Goal: Task Accomplishment & Management: Complete application form

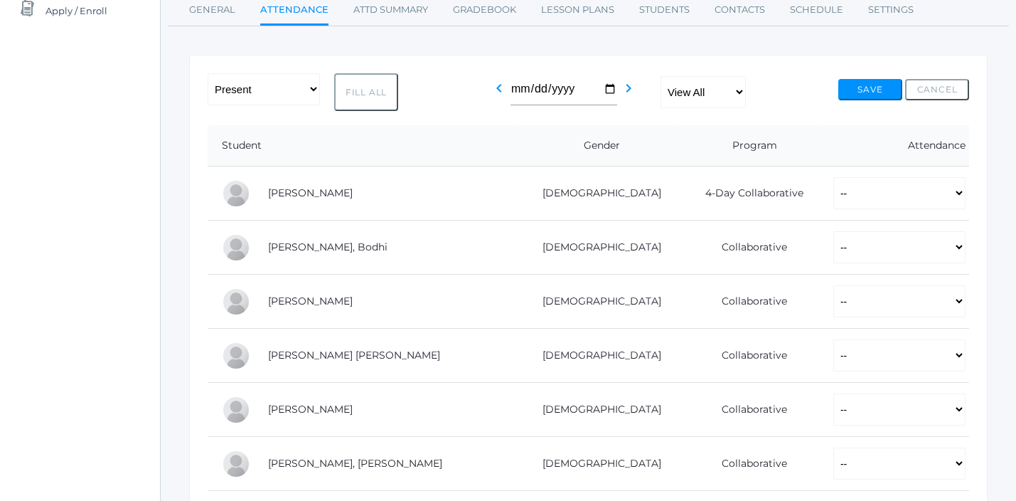
scroll to position [193, 0]
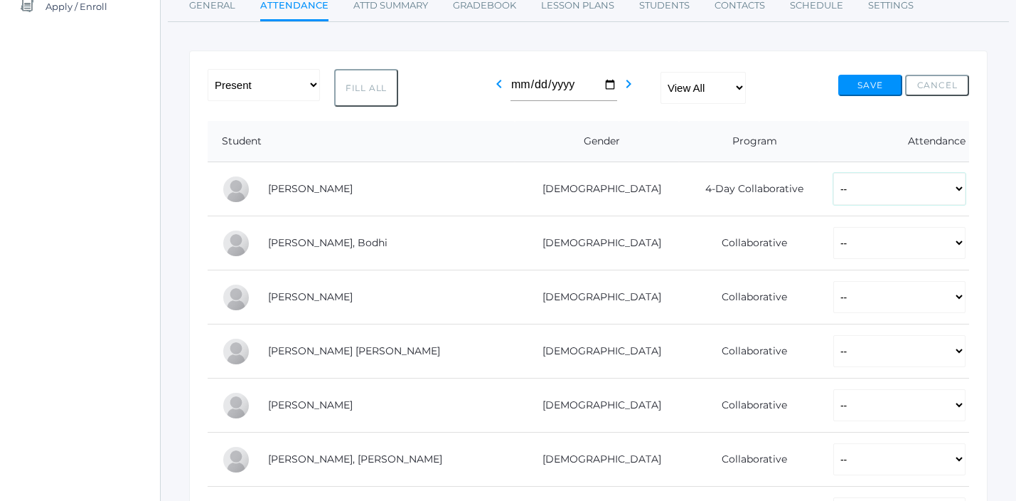
click at [833, 191] on select "-- Present Present-At-Home Tardy Excused Tardy Unexcused Absent Excused Absent …" at bounding box center [899, 189] width 132 height 32
select select "P"
click at [833, 173] on select "-- Present Present-At-Home Tardy Excused Tardy Unexcused Absent Excused Absent …" at bounding box center [899, 189] width 132 height 32
click at [833, 250] on select "-- Present Present-At-Home Tardy Excused Tardy Unexcused Absent Excused Absent …" at bounding box center [899, 243] width 132 height 32
select select "P"
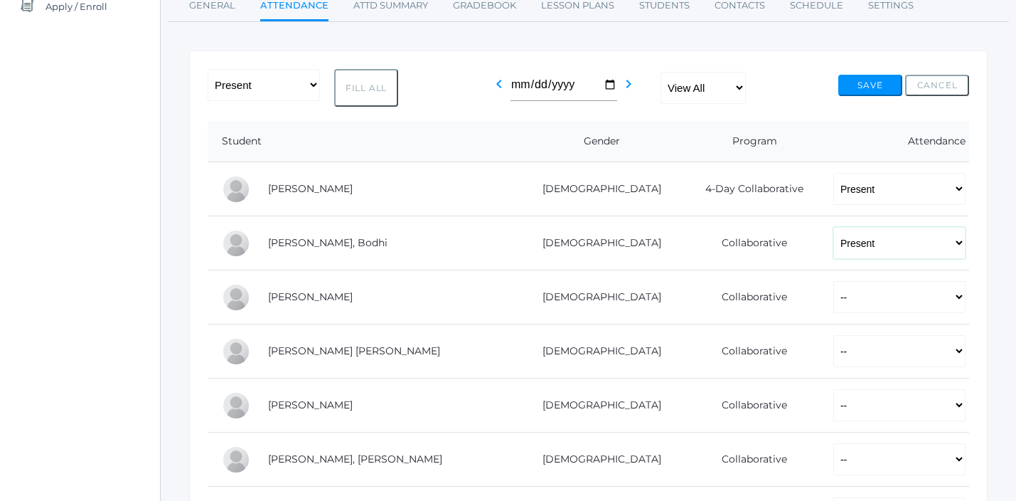
click at [833, 227] on select "-- Present Present-At-Home Tardy Excused Tardy Unexcused Absent Excused Absent …" at bounding box center [899, 243] width 132 height 32
click at [833, 303] on select "-- Present Present-At-Home Tardy Excused Tardy Unexcused Absent Excused Absent …" at bounding box center [899, 297] width 132 height 32
select select "P"
click at [833, 281] on select "-- Present Present-At-Home Tardy Excused Tardy Unexcused Absent Excused Absent …" at bounding box center [899, 297] width 132 height 32
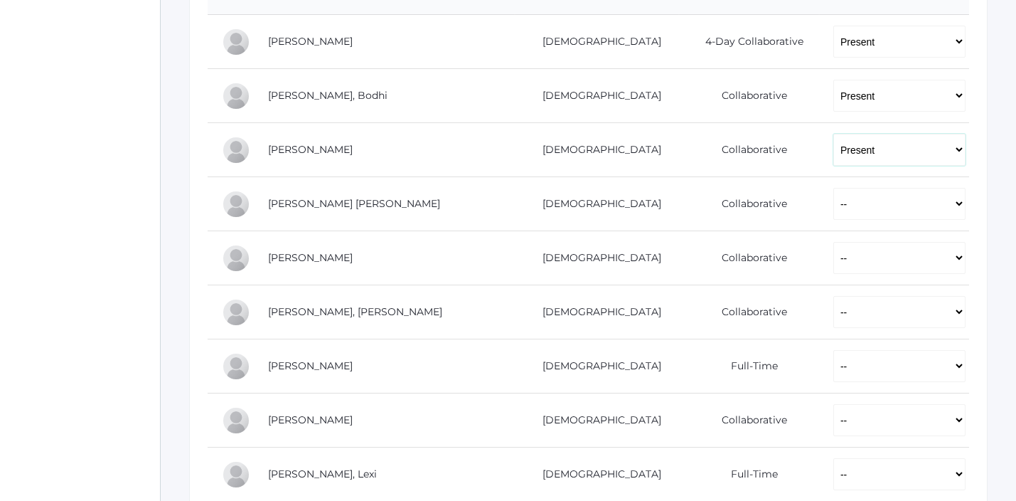
scroll to position [368, 0]
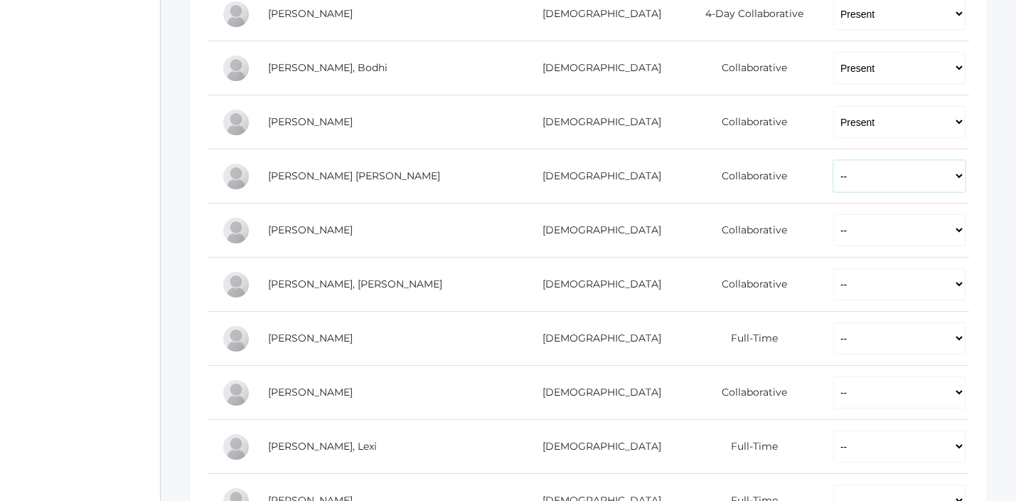
click at [833, 176] on select "-- Present Present-At-Home Tardy Excused Tardy Unexcused Absent Excused Absent …" at bounding box center [899, 176] width 132 height 32
select select "TU"
click at [833, 160] on select "-- Present Present-At-Home Tardy Excused Tardy Unexcused Absent Excused Absent …" at bounding box center [899, 176] width 132 height 32
click at [833, 216] on select "-- Present Present-At-Home Tardy Excused Tardy Unexcused Absent Excused Absent …" at bounding box center [899, 230] width 132 height 32
select select "P"
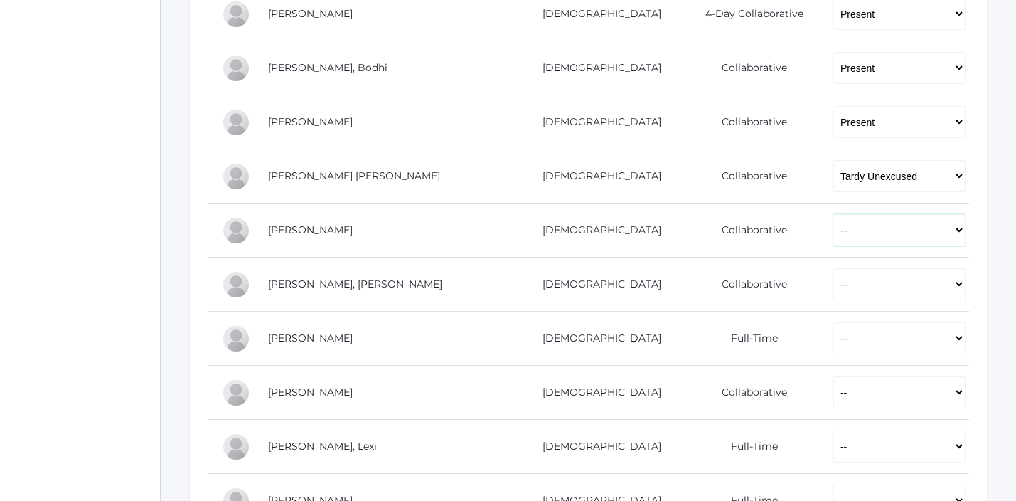
click at [833, 214] on select "-- Present Present-At-Home Tardy Excused Tardy Unexcused Absent Excused Absent …" at bounding box center [899, 230] width 132 height 32
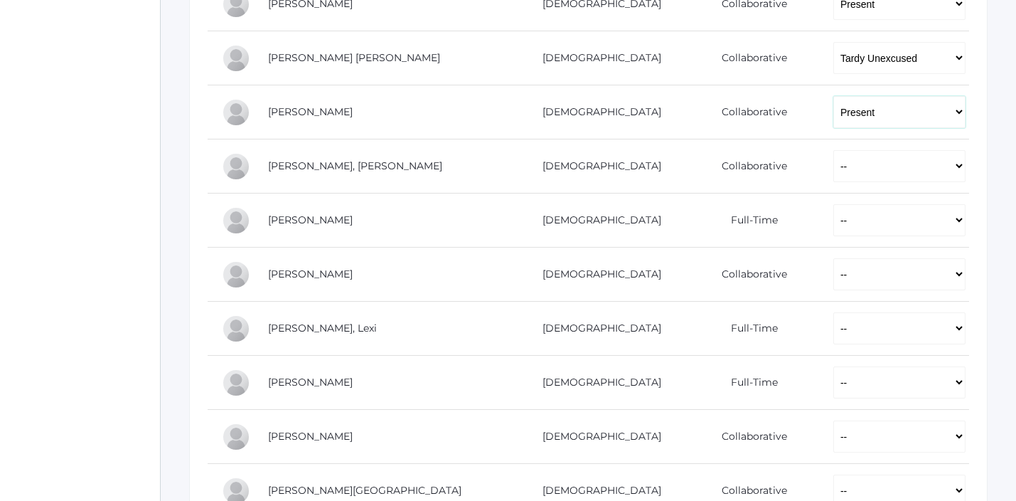
scroll to position [518, 0]
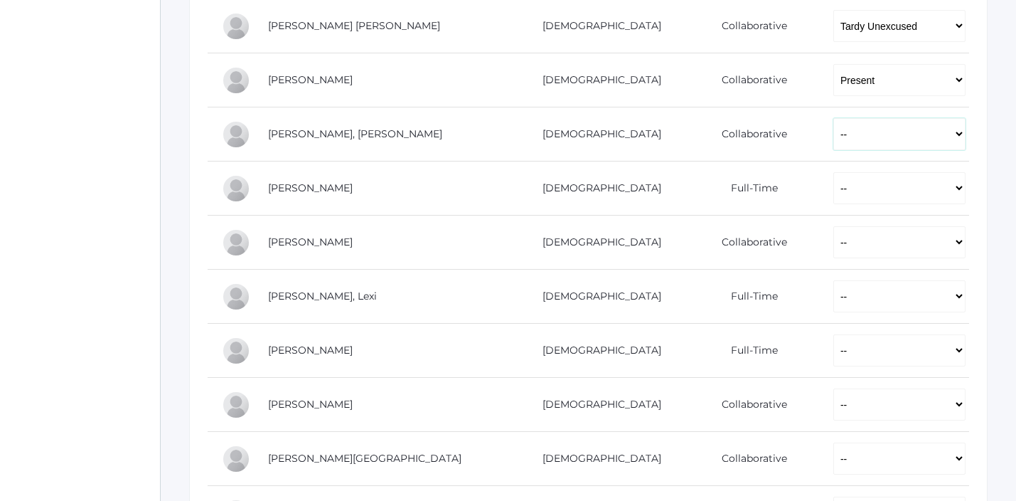
click at [833, 134] on select "-- Present Present-At-Home Tardy Excused Tardy Unexcused Absent Excused Absent …" at bounding box center [899, 134] width 132 height 32
select select "P"
click at [833, 118] on select "-- Present Present-At-Home Tardy Excused Tardy Unexcused Absent Excused Absent …" at bounding box center [899, 134] width 132 height 32
click at [833, 183] on select "-- Present Present-At-Home Tardy Excused Tardy Unexcused Absent Excused Absent …" at bounding box center [899, 188] width 132 height 32
select select "P"
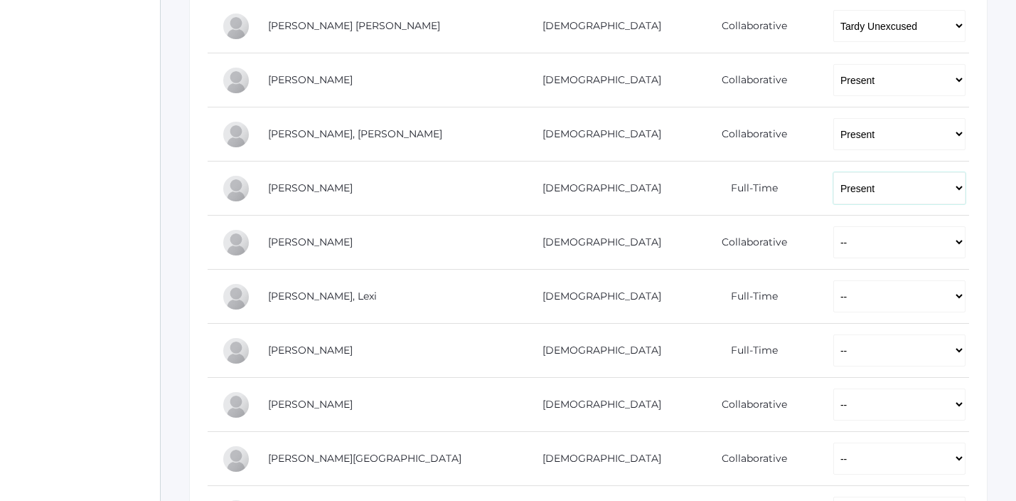
click at [833, 172] on select "-- Present Present-At-Home Tardy Excused Tardy Unexcused Absent Excused Absent …" at bounding box center [899, 188] width 132 height 32
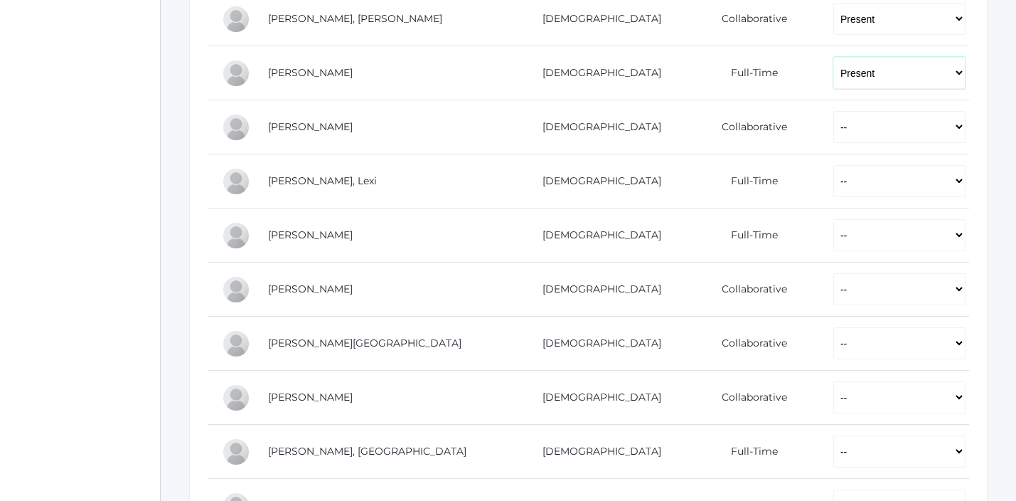
scroll to position [646, 0]
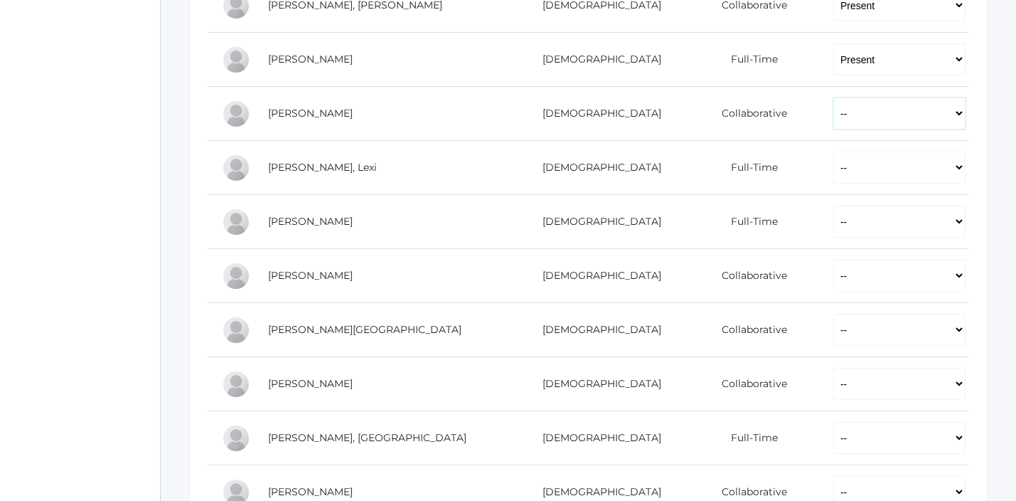
click at [833, 119] on select "-- Present Present-At-Home Tardy Excused Tardy Unexcused Absent Excused Absent …" at bounding box center [899, 113] width 132 height 32
click at [833, 97] on select "-- Present Present-At-Home Tardy Excused Tardy Unexcused Absent Excused Absent …" at bounding box center [899, 113] width 132 height 32
click at [833, 107] on select "-- Present Present-At-Home Tardy Excused Tardy Unexcused Absent Excused Absent …" at bounding box center [899, 113] width 132 height 32
click at [833, 97] on select "-- Present Present-At-Home Tardy Excused Tardy Unexcused Absent Excused Absent …" at bounding box center [899, 113] width 132 height 32
click at [833, 121] on select "-- Present Present-At-Home Tardy Excused Tardy Unexcused Absent Excused Absent …" at bounding box center [899, 113] width 132 height 32
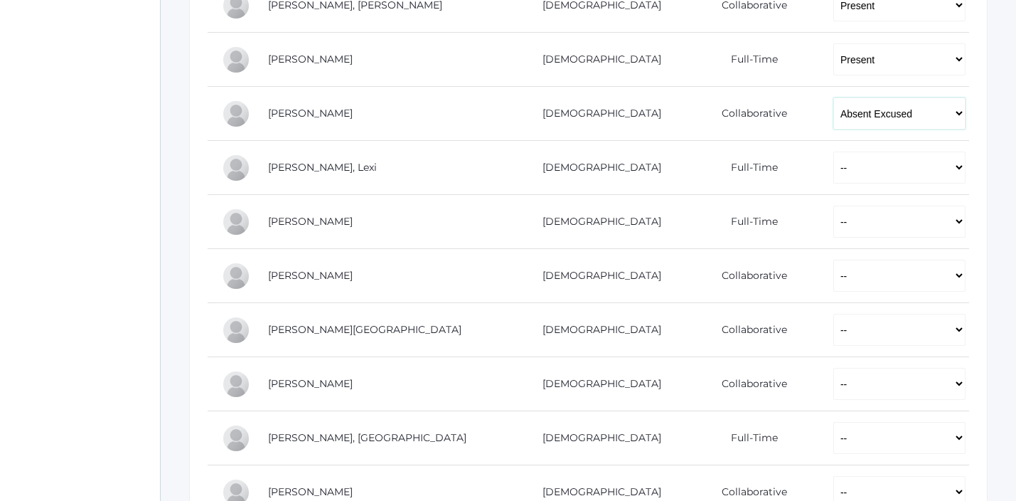
select select "TU"
click at [833, 97] on select "-- Present Present-At-Home Tardy Excused Tardy Unexcused Absent Excused Absent …" at bounding box center [899, 113] width 132 height 32
click at [823, 151] on td "-- Present Present-At-Home Tardy Excused Tardy Unexcused Absent Excused Absent …" at bounding box center [894, 168] width 150 height 54
click at [833, 173] on select "-- Present Present-At-Home Tardy Excused Tardy Unexcused Absent Excused Absent …" at bounding box center [899, 167] width 132 height 32
select select "P"
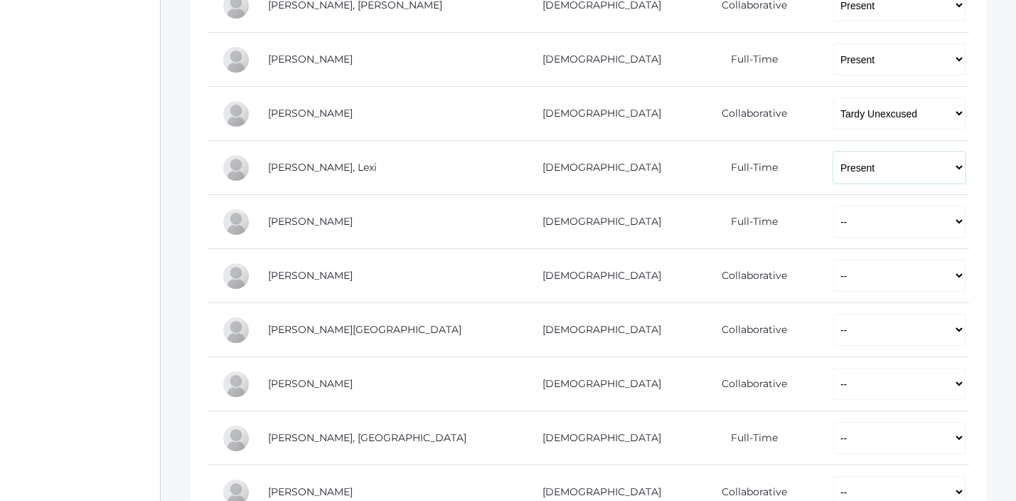
click at [833, 151] on select "-- Present Present-At-Home Tardy Excused Tardy Unexcused Absent Excused Absent …" at bounding box center [899, 167] width 132 height 32
click at [833, 207] on select "-- Present Present-At-Home Tardy Excused Tardy Unexcused Absent Excused Absent …" at bounding box center [899, 222] width 132 height 32
select select "P"
click at [833, 206] on select "-- Present Present-At-Home Tardy Excused Tardy Unexcused Absent Excused Absent …" at bounding box center [899, 222] width 132 height 32
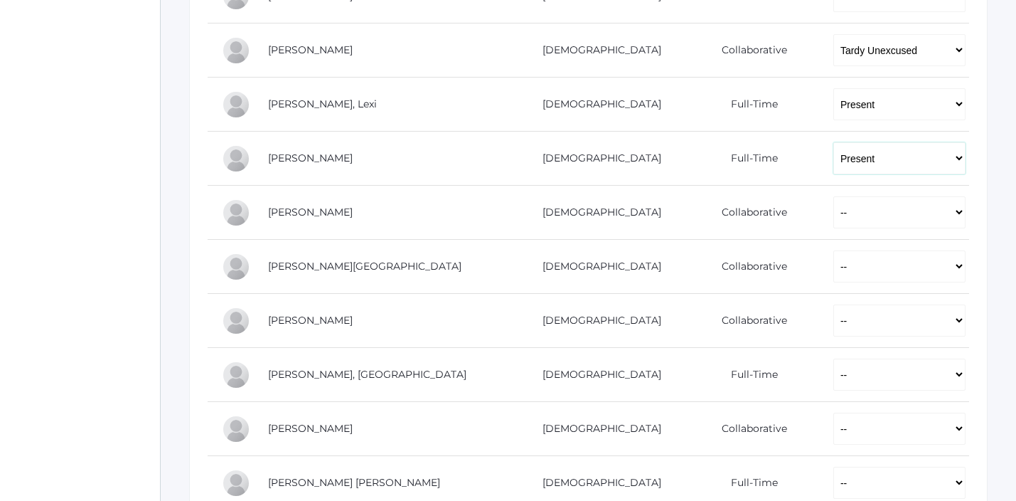
scroll to position [711, 0]
click at [833, 223] on select "-- Present Present-At-Home Tardy Excused Tardy Unexcused Absent Excused Absent …" at bounding box center [899, 211] width 132 height 32
select select "P"
click at [833, 195] on select "-- Present Present-At-Home Tardy Excused Tardy Unexcused Absent Excused Absent …" at bounding box center [899, 211] width 132 height 32
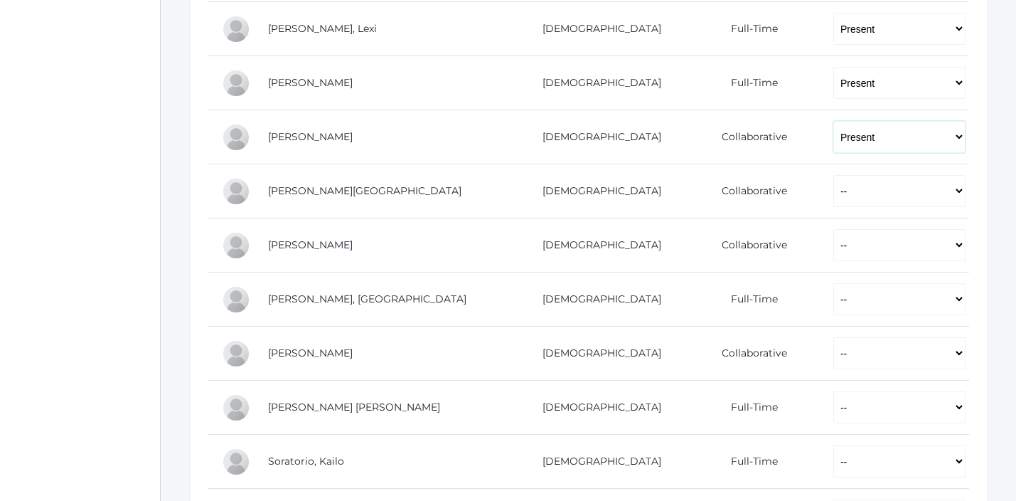
scroll to position [809, 0]
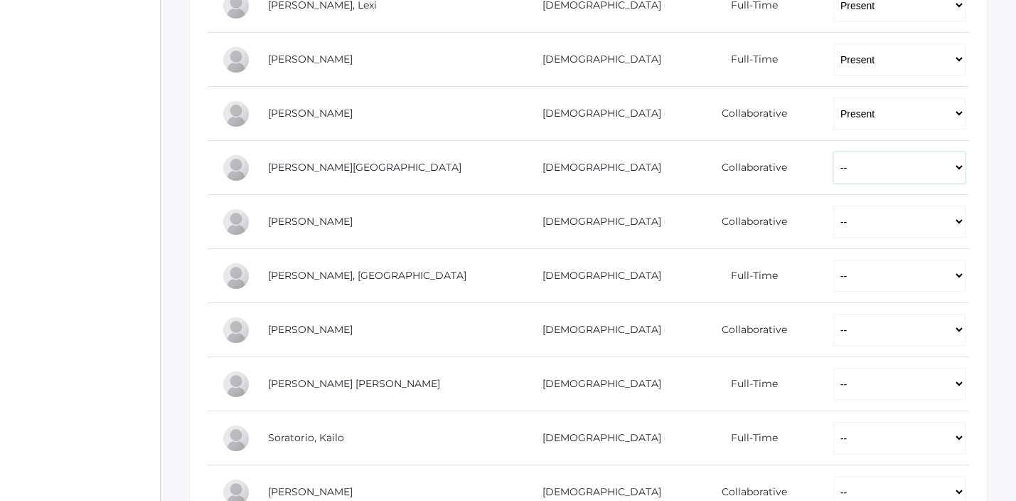
click at [833, 175] on select "-- Present Present-At-Home Tardy Excused Tardy Unexcused Absent Excused Absent …" at bounding box center [899, 167] width 132 height 32
select select "P"
click at [833, 151] on select "-- Present Present-At-Home Tardy Excused Tardy Unexcused Absent Excused Absent …" at bounding box center [899, 167] width 132 height 32
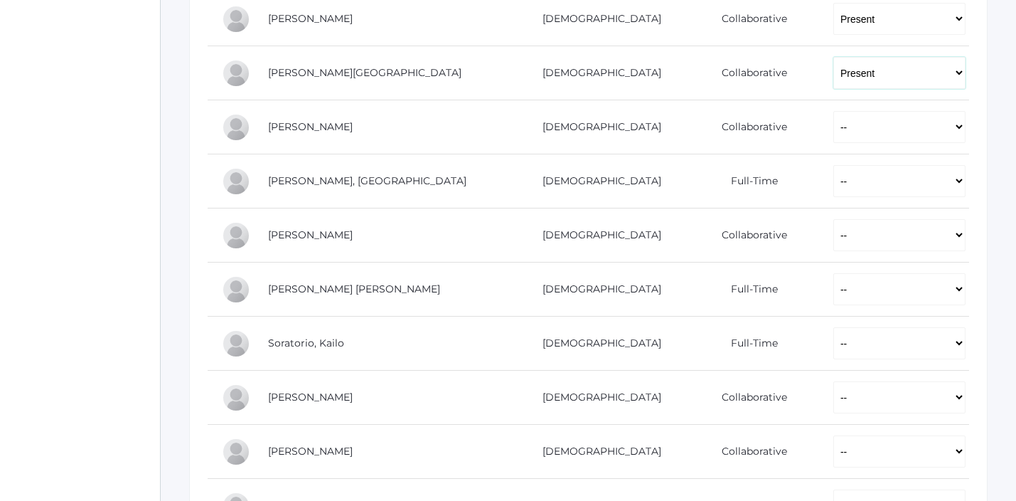
scroll to position [905, 0]
click at [833, 137] on select "-- Present Present-At-Home Tardy Excused Tardy Unexcused Absent Excused Absent …" at bounding box center [899, 126] width 132 height 32
select select "P"
click at [833, 110] on select "-- Present Present-At-Home Tardy Excused Tardy Unexcused Absent Excused Absent …" at bounding box center [899, 126] width 132 height 32
click at [833, 174] on select "-- Present Present-At-Home Tardy Excused Tardy Unexcused Absent Excused Absent …" at bounding box center [899, 180] width 132 height 32
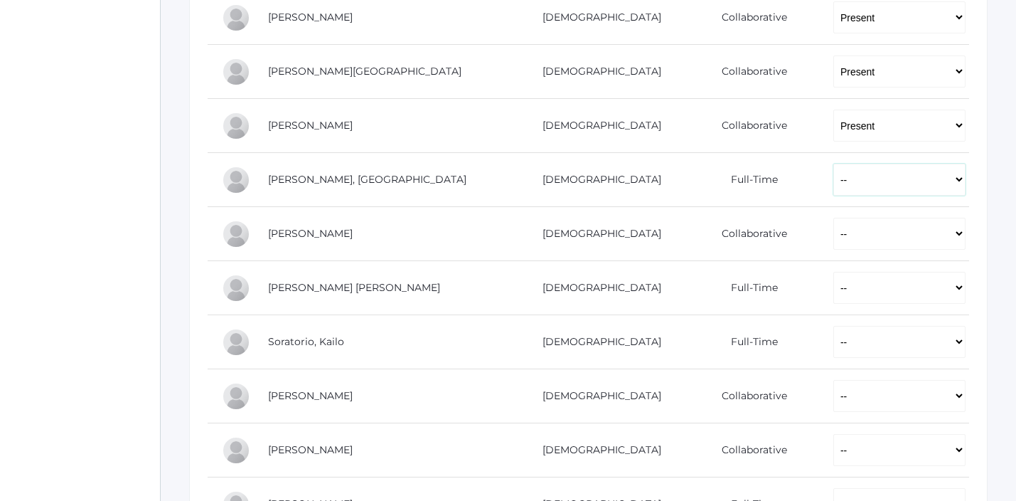
select select "P"
click at [833, 164] on select "-- Present Present-At-Home Tardy Excused Tardy Unexcused Absent Excused Absent …" at bounding box center [899, 180] width 132 height 32
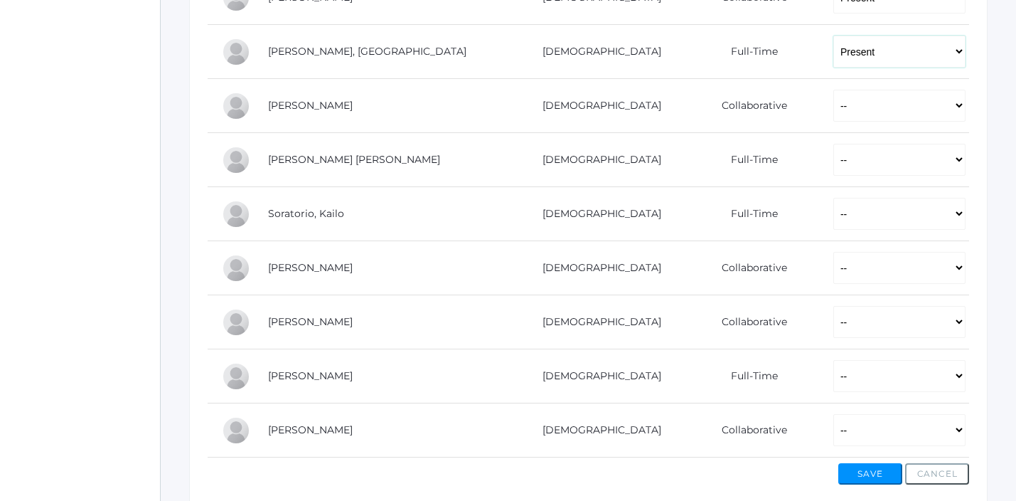
scroll to position [1045, 0]
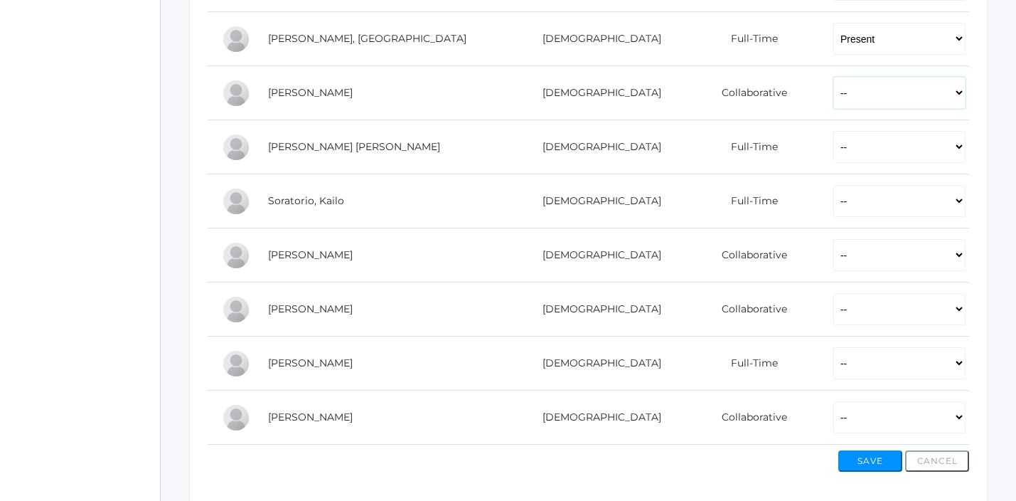
click at [833, 99] on select "-- Present Present-At-Home Tardy Excused Tardy Unexcused Absent Excused Absent …" at bounding box center [899, 93] width 132 height 32
select select "P"
click at [833, 77] on select "-- Present Present-At-Home Tardy Excused Tardy Unexcused Absent Excused Absent …" at bounding box center [899, 93] width 132 height 32
click at [833, 156] on select "-- Present Present-At-Home Tardy Excused Tardy Unexcused Absent Excused Absent …" at bounding box center [899, 147] width 132 height 32
select select "P"
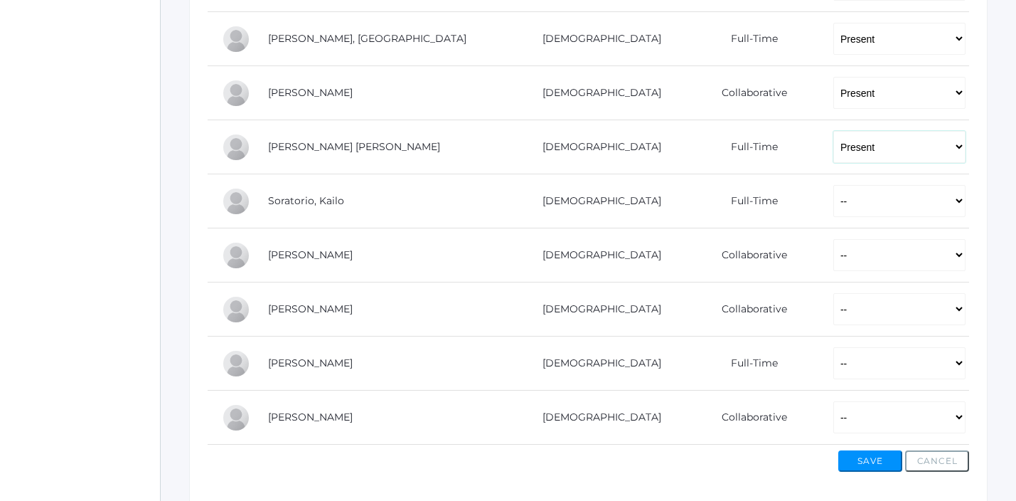
click at [833, 131] on select "-- Present Present-At-Home Tardy Excused Tardy Unexcused Absent Excused Absent …" at bounding box center [899, 147] width 132 height 32
click at [833, 206] on select "-- Present Present-At-Home Tardy Excused Tardy Unexcused Absent Excused Absent …" at bounding box center [899, 201] width 132 height 32
select select "P"
click at [833, 185] on select "-- Present Present-At-Home Tardy Excused Tardy Unexcused Absent Excused Absent …" at bounding box center [899, 201] width 132 height 32
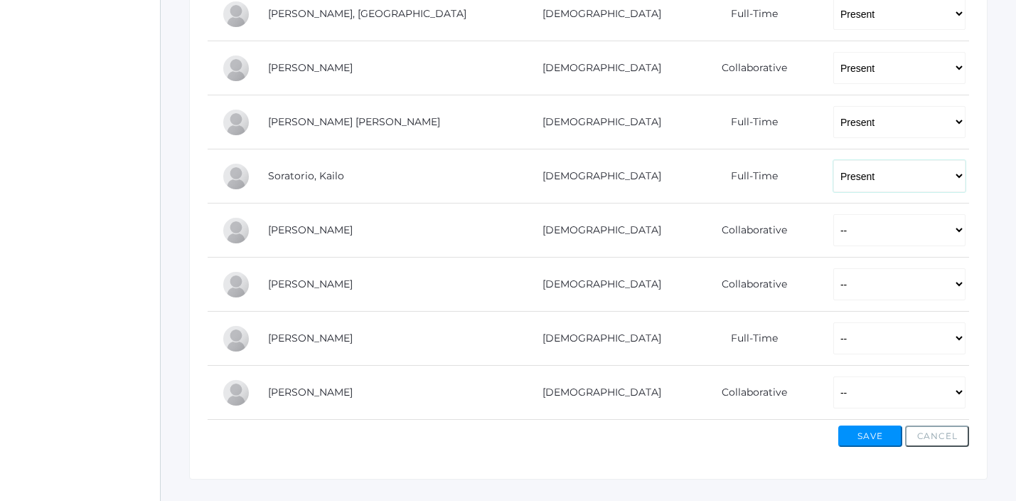
scroll to position [1074, 0]
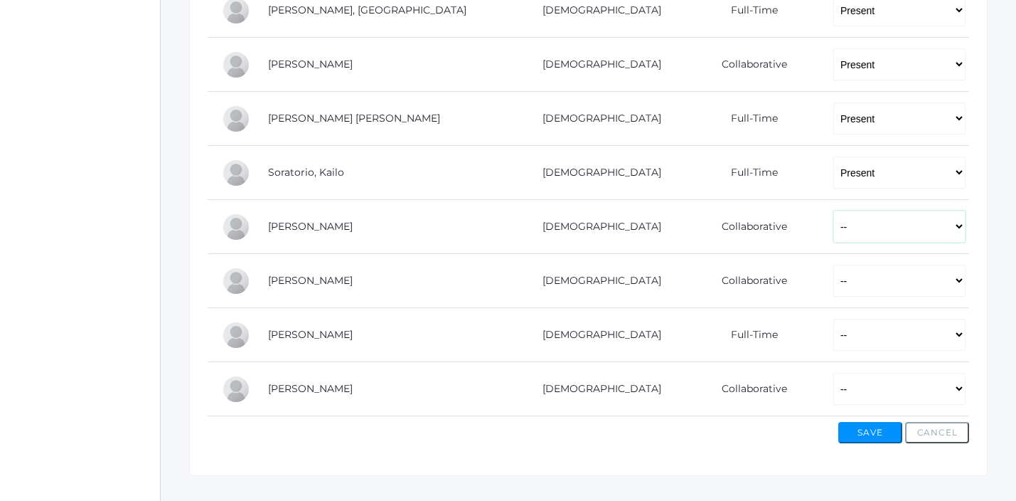
click at [833, 228] on select "-- Present Present-At-Home Tardy Excused Tardy Unexcused Absent Excused Absent …" at bounding box center [899, 226] width 132 height 32
select select "PH"
click at [833, 210] on select "-- Present Present-At-Home Tardy Excused Tardy Unexcused Absent Excused Absent …" at bounding box center [899, 226] width 132 height 32
click at [833, 277] on select "-- Present Present-At-Home Tardy Excused Tardy Unexcused Absent Excused Absent …" at bounding box center [899, 281] width 132 height 32
select select "P"
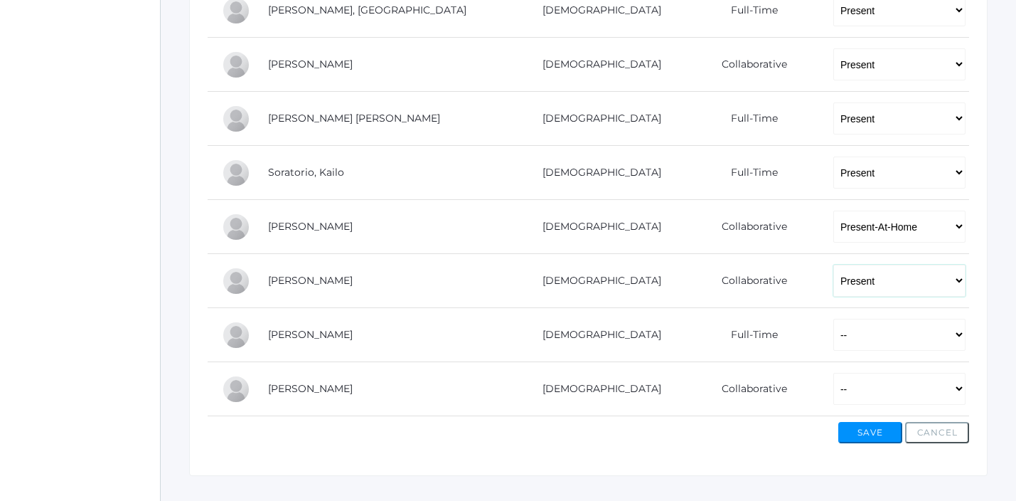
click at [833, 265] on select "-- Present Present-At-Home Tardy Excused Tardy Unexcused Absent Excused Absent …" at bounding box center [899, 281] width 132 height 32
click at [833, 337] on select "-- Present Present-At-Home Tardy Excused Tardy Unexcused Absent Excused Absent …" at bounding box center [899, 335] width 132 height 32
select select "P"
click at [833, 319] on select "-- Present Present-At-Home Tardy Excused Tardy Unexcused Absent Excused Absent …" at bounding box center [899, 335] width 132 height 32
click at [833, 387] on select "-- Present Present-At-Home Tardy Excused Tardy Unexcused Absent Excused Absent …" at bounding box center [899, 389] width 132 height 32
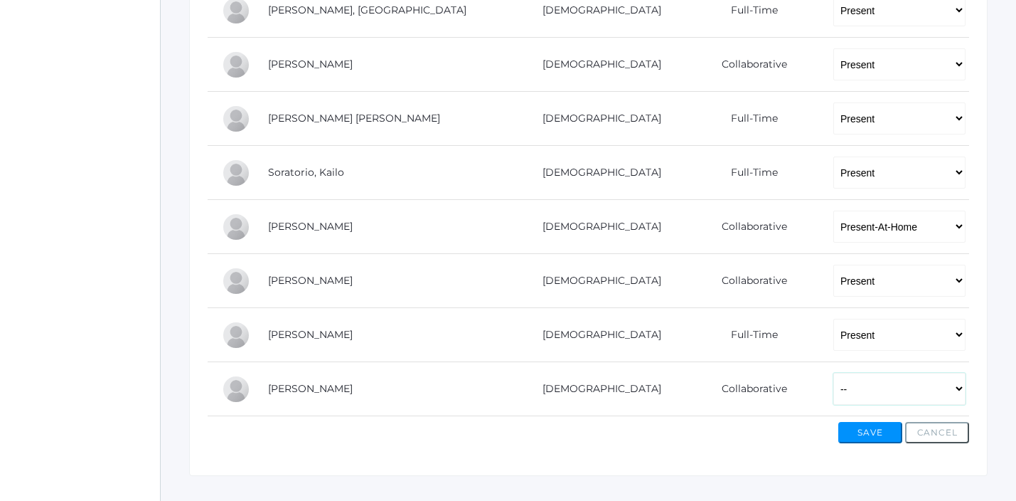
select select "P"
click at [833, 373] on select "-- Present Present-At-Home Tardy Excused Tardy Unexcused Absent Excused Absent …" at bounding box center [899, 389] width 132 height 32
click at [854, 439] on button "Save" at bounding box center [870, 432] width 64 height 21
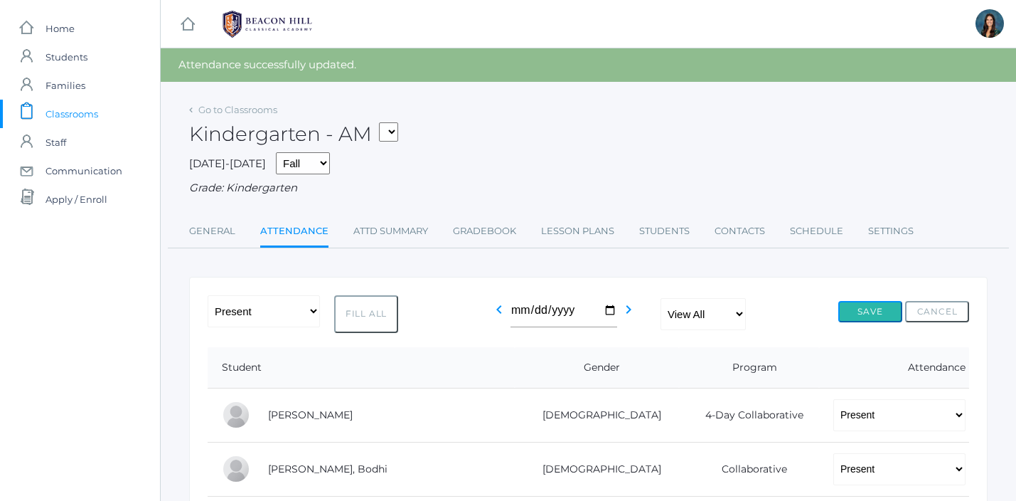
click at [857, 314] on button "Save" at bounding box center [870, 311] width 64 height 21
click at [866, 310] on button "Save" at bounding box center [870, 311] width 64 height 21
